Goal: Check status: Check status

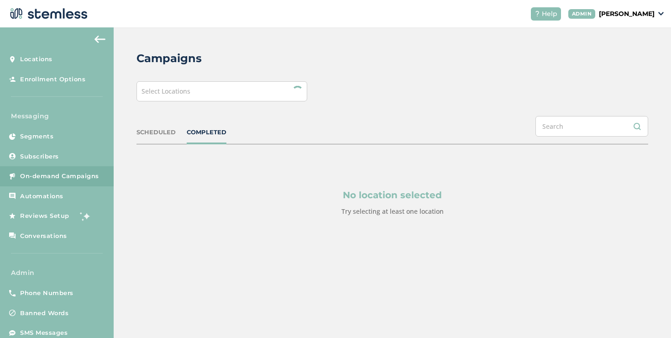
click at [171, 95] on span "Select Locations" at bounding box center [166, 91] width 49 height 9
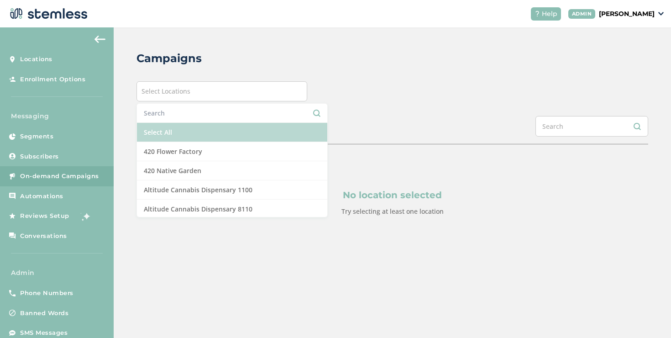
click at [163, 128] on li "Select All" at bounding box center [232, 132] width 190 height 19
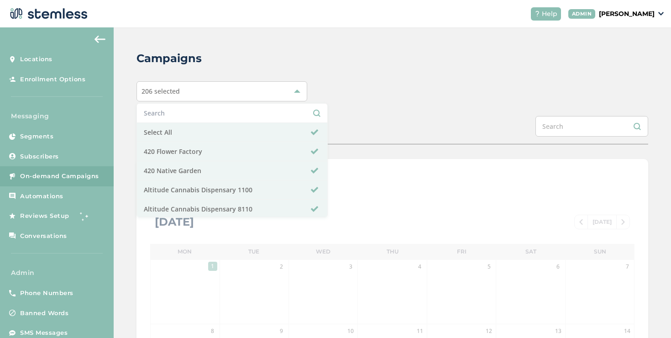
click at [411, 106] on div "Campaigns 206 selected Select All 420 Flower Factory 420 Native Garden Altitude…" at bounding box center [392, 322] width 557 height 591
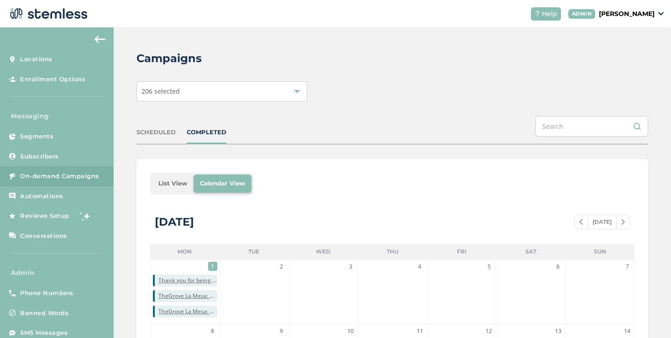
click at [178, 181] on li "List View" at bounding box center [173, 183] width 42 height 18
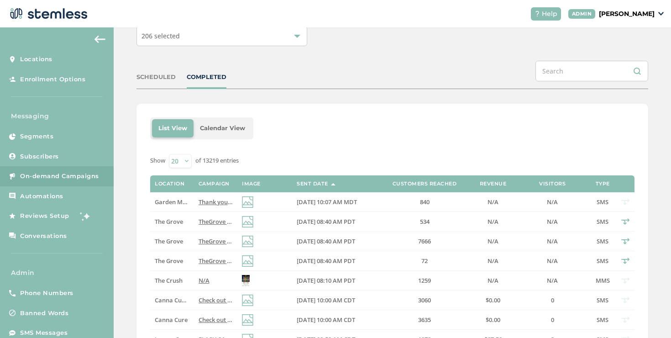
scroll to position [56, 0]
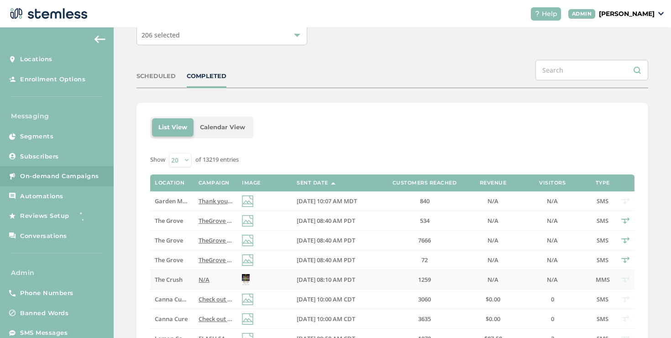
click at [209, 276] on label "N/A" at bounding box center [216, 280] width 34 height 8
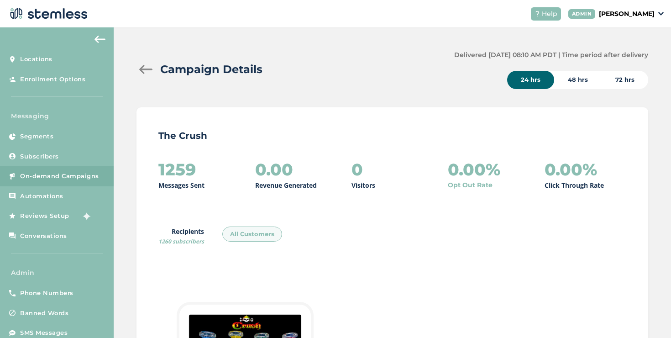
click at [142, 60] on div "Campaign Details Delivered [DATE] 08:10 AM PDT | Time period after delivery 24 …" at bounding box center [393, 69] width 512 height 39
click at [142, 67] on div at bounding box center [146, 69] width 18 height 9
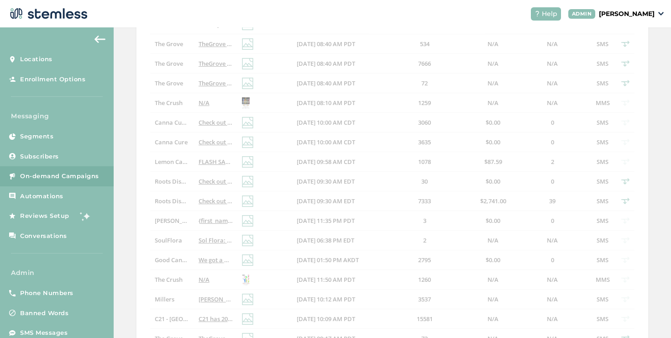
scroll to position [233, 0]
